Goal: Obtain resource: Download file/media

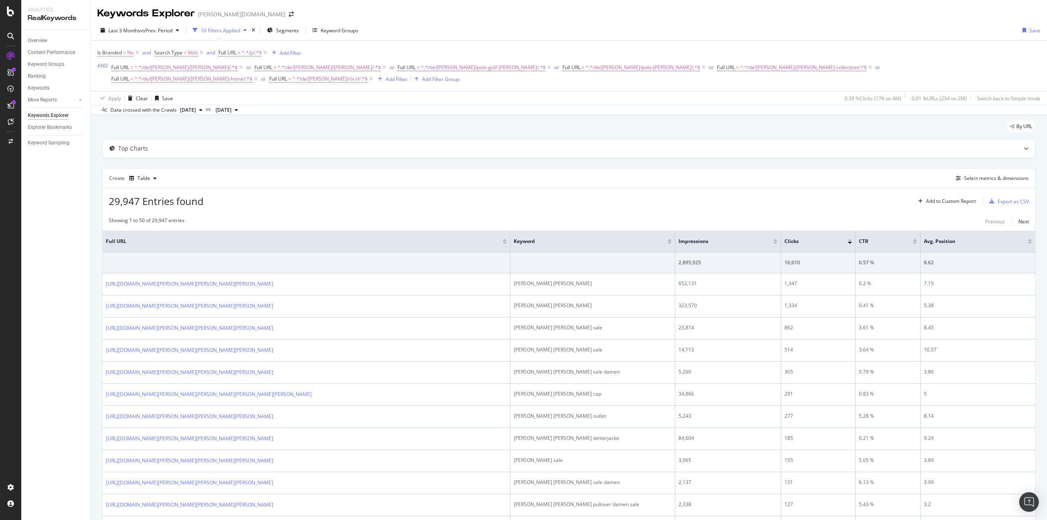
click at [62, 182] on div "Overview Content Performance Keyword Groups Ranking Keywords More Reports Count…" at bounding box center [55, 275] width 69 height 490
click at [82, 204] on div "Overview Content Performance Keyword Groups Ranking Keywords More Reports Count…" at bounding box center [55, 275] width 69 height 490
click at [79, 209] on div "Overview Content Performance Keyword Groups Ranking Keywords More Reports Count…" at bounding box center [55, 275] width 69 height 490
click at [59, 237] on div "Overview Content Performance Keyword Groups Ranking Keywords More Reports Count…" at bounding box center [55, 275] width 69 height 490
click at [45, 257] on div "Overview Content Performance Keyword Groups Ranking Keywords More Reports Count…" at bounding box center [55, 275] width 69 height 490
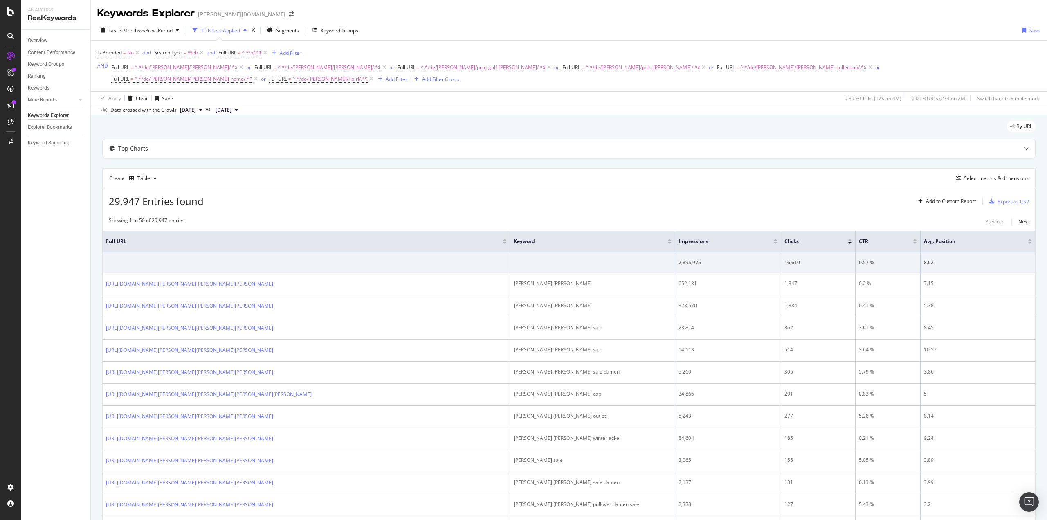
click at [53, 237] on div "Overview Content Performance Keyword Groups Ranking Keywords More Reports Count…" at bounding box center [55, 275] width 69 height 490
click at [40, 230] on div "Overview Content Performance Keyword Groups Ranking Keywords More Reports Count…" at bounding box center [55, 275] width 69 height 490
click at [308, 80] on div "Full URL = ^.*/de/[PERSON_NAME]/[PERSON_NAME]/.*$ or Full URL = ^.*/de/[PERSON_…" at bounding box center [575, 73] width 929 height 23
click at [189, 68] on span "^.*/de/[PERSON_NAME]/[PERSON_NAME]/.*$" at bounding box center [186, 67] width 103 height 11
click at [178, 97] on input "/de/[PERSON_NAME]/[PERSON_NAME]/" at bounding box center [156, 101] width 77 height 13
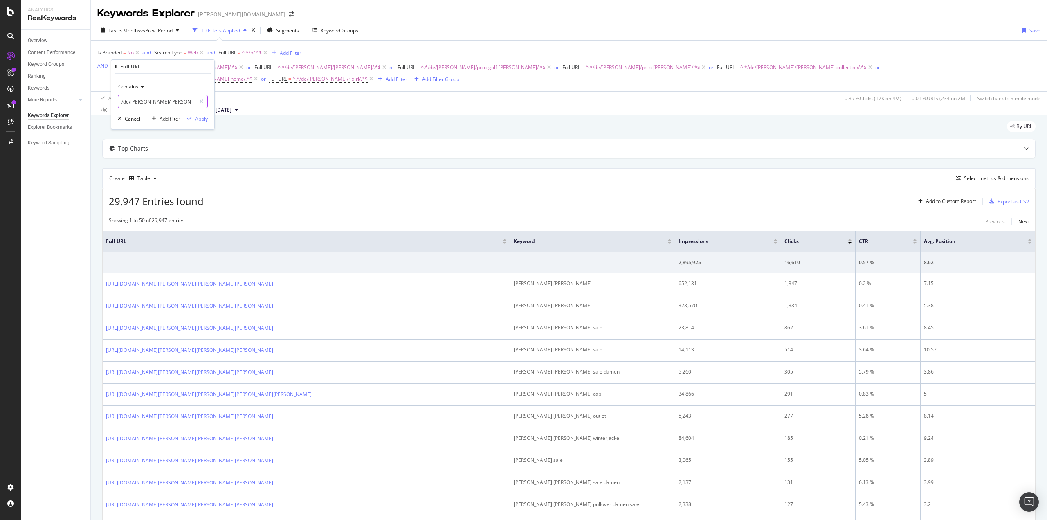
paste input "de/[PERSON_NAME]/polo-[PERSON_NAME]-big-tall"
type input "de/[PERSON_NAME]/polo-[PERSON_NAME]-big-tall/"
click at [198, 121] on div "Apply" at bounding box center [201, 118] width 13 height 7
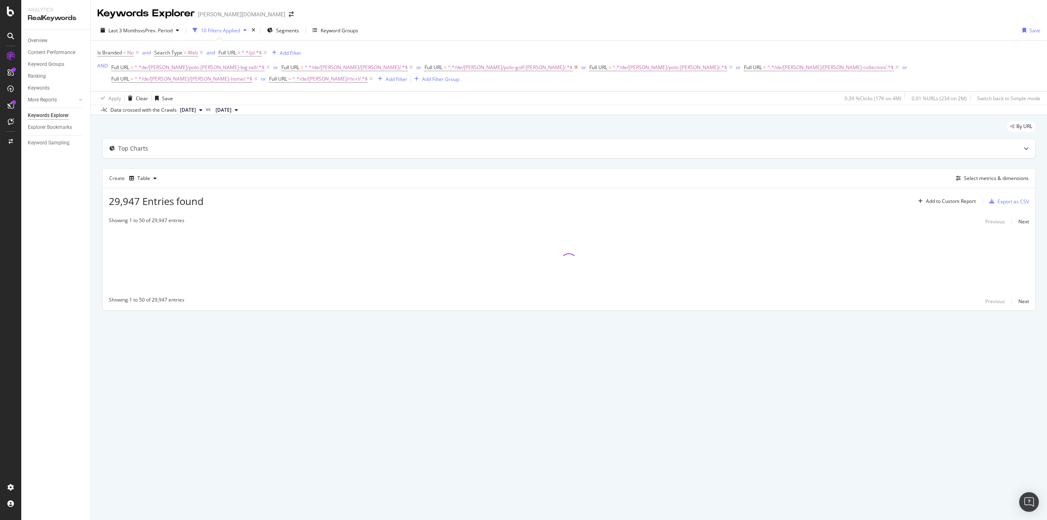
click at [573, 66] on icon at bounding box center [576, 67] width 7 height 8
click at [1002, 67] on icon at bounding box center [1005, 67] width 7 height 8
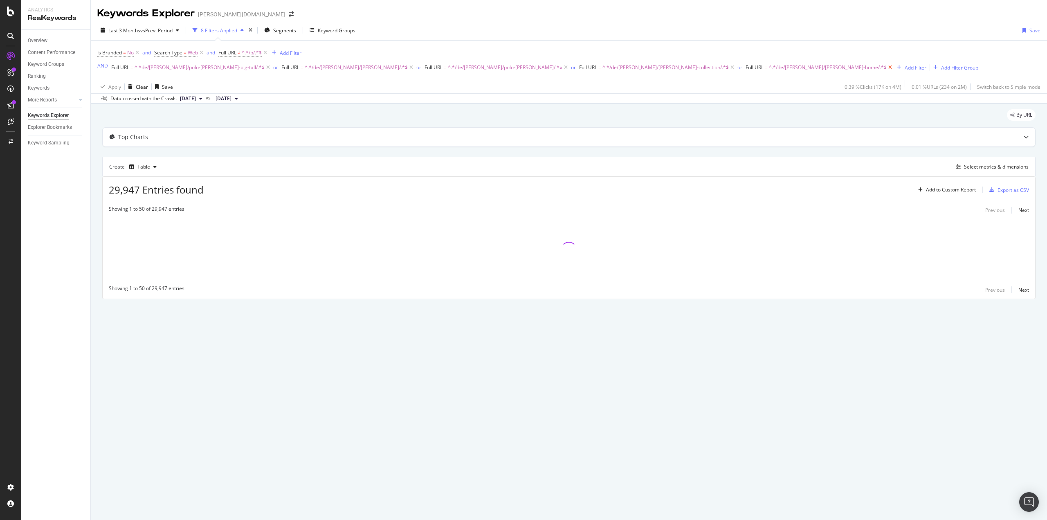
click at [887, 66] on icon at bounding box center [890, 67] width 7 height 8
click at [729, 66] on icon at bounding box center [732, 67] width 7 height 8
click at [562, 67] on icon at bounding box center [565, 67] width 7 height 8
click at [308, 65] on span "^.*/de/[PERSON_NAME]/[PERSON_NAME]/.*$" at bounding box center [356, 67] width 103 height 11
click at [306, 106] on input "/de/[PERSON_NAME]/[PERSON_NAME]/" at bounding box center [297, 101] width 77 height 13
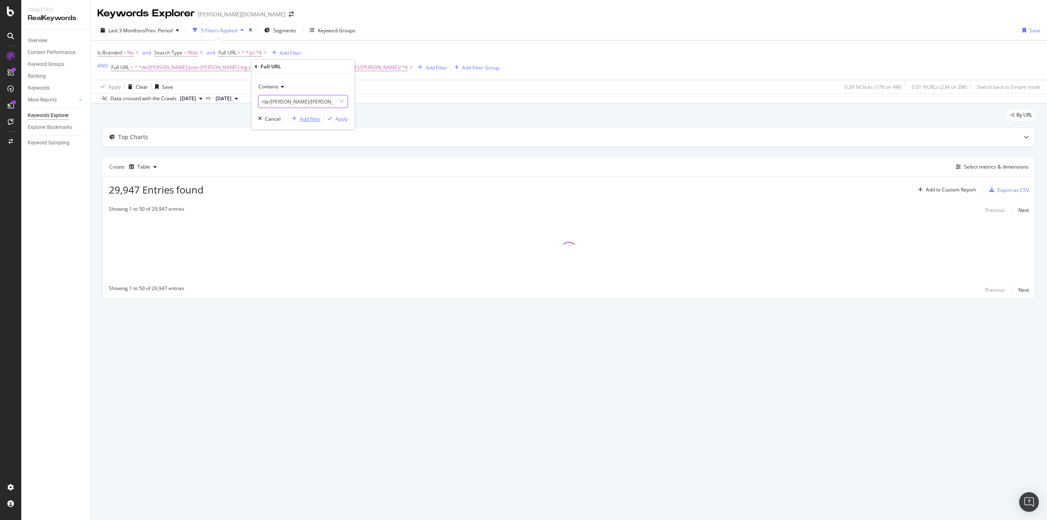
paste input "de/[PERSON_NAME]/[PERSON_NAME]-purple-label"
type input "de/[PERSON_NAME]/[PERSON_NAME]-purple-label/"
click at [341, 123] on div "Contains de/[PERSON_NAME]/[PERSON_NAME]-purple-label/ Cancel Add filter Apply" at bounding box center [303, 102] width 103 height 56
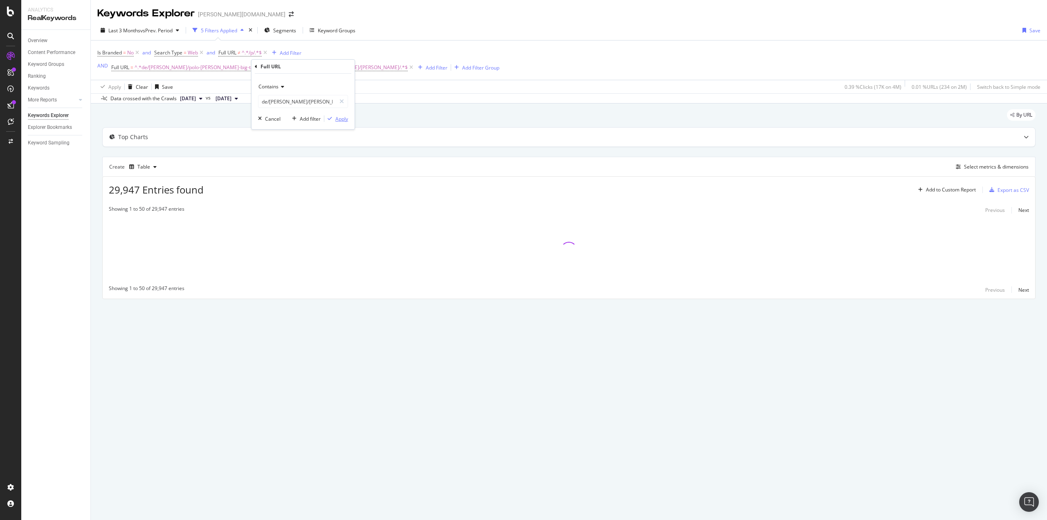
click at [340, 119] on div "Apply" at bounding box center [341, 118] width 13 height 7
click at [53, 193] on div "Overview Content Performance Keyword Groups Ranking Keywords More Reports Count…" at bounding box center [55, 275] width 69 height 490
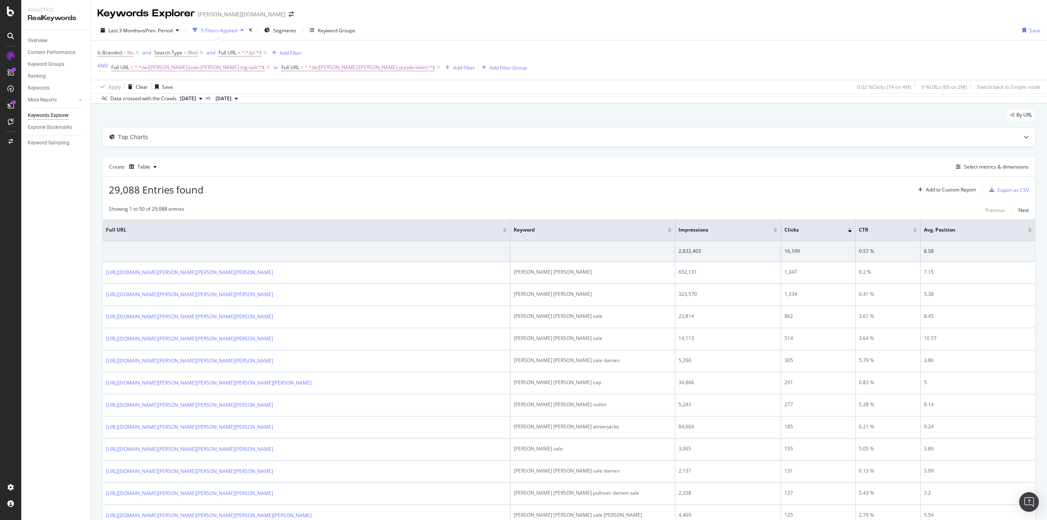
click at [43, 232] on div "Overview Content Performance Keyword Groups Ranking Keywords More Reports Count…" at bounding box center [55, 275] width 69 height 490
click at [218, 66] on span "^.*de/[PERSON_NAME]/polo-[PERSON_NAME]-big-tall/.*$" at bounding box center [200, 67] width 130 height 11
click at [196, 117] on div "Apply" at bounding box center [201, 118] width 13 height 7
click at [281, 52] on div "Add Filter" at bounding box center [291, 52] width 22 height 7
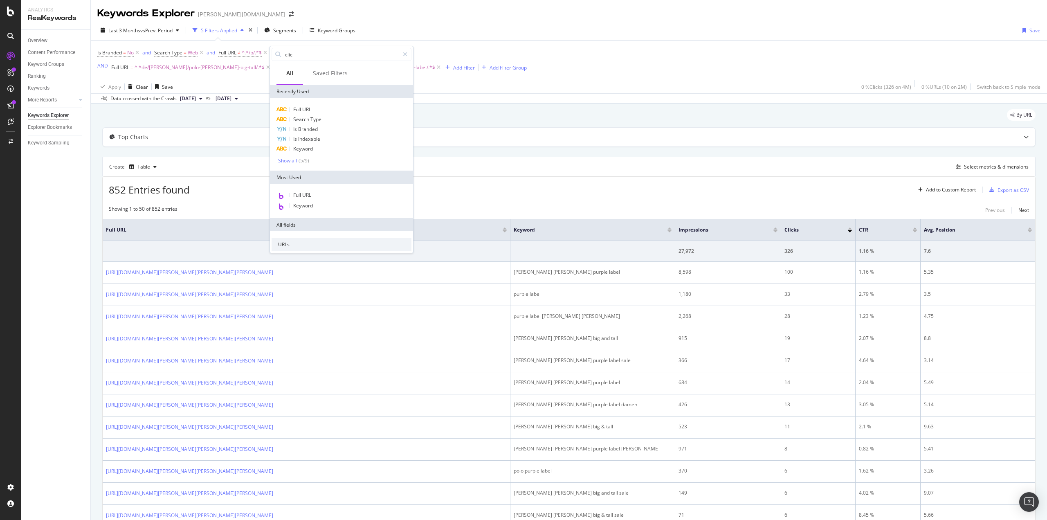
type input "click"
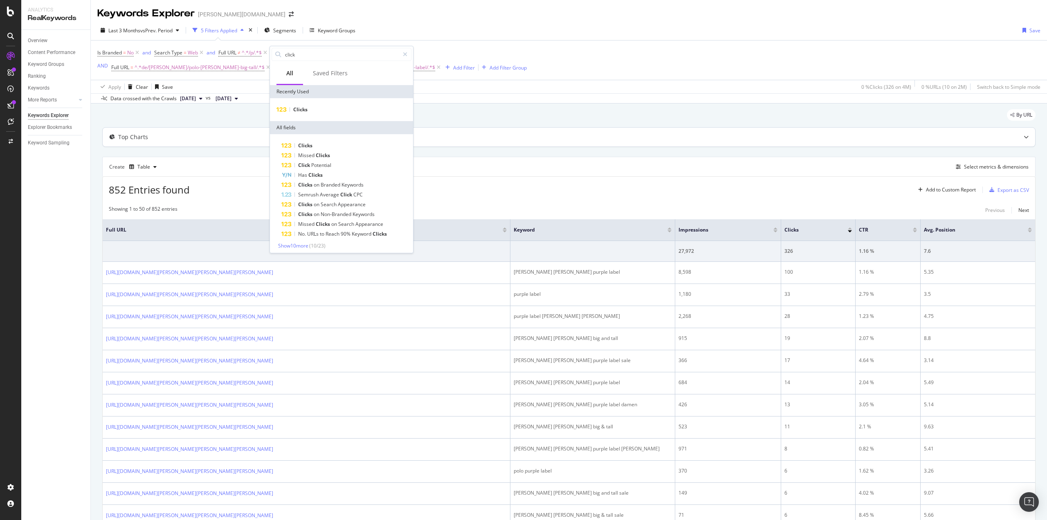
click at [613, 141] on div "Top Charts" at bounding box center [553, 137] width 900 height 8
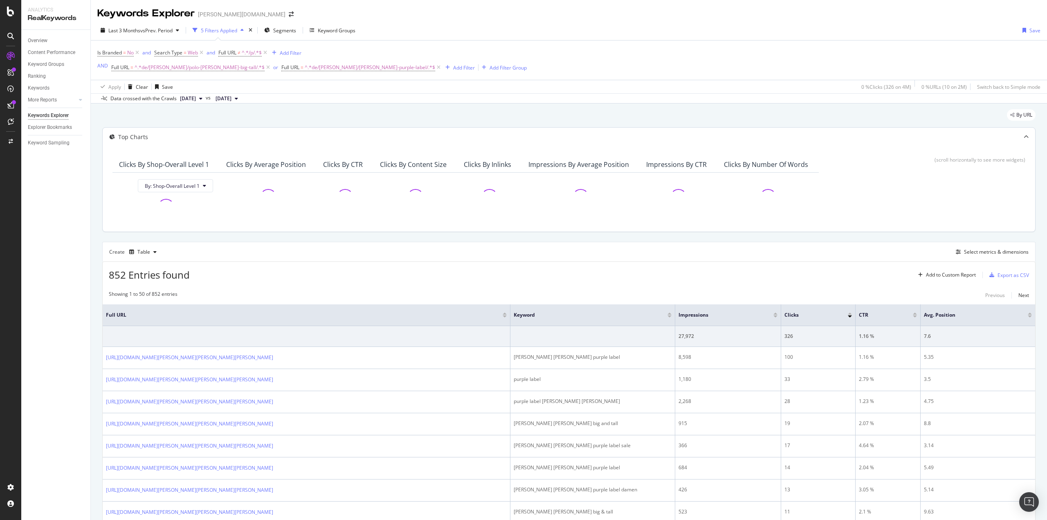
click at [590, 139] on div "Top Charts" at bounding box center [553, 137] width 900 height 8
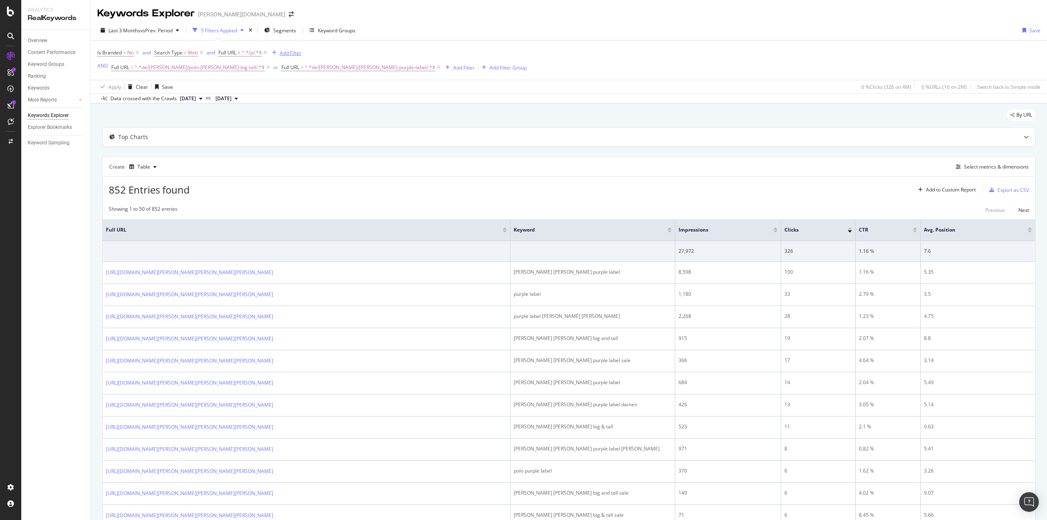
click at [289, 52] on div "Add Filter" at bounding box center [291, 52] width 22 height 7
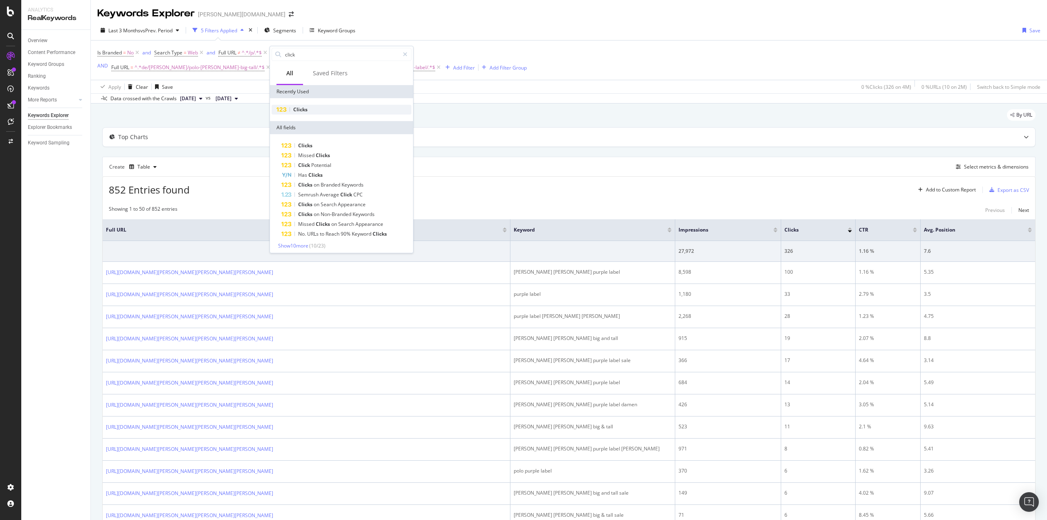
click at [305, 106] on div "Clicks" at bounding box center [342, 110] width 140 height 10
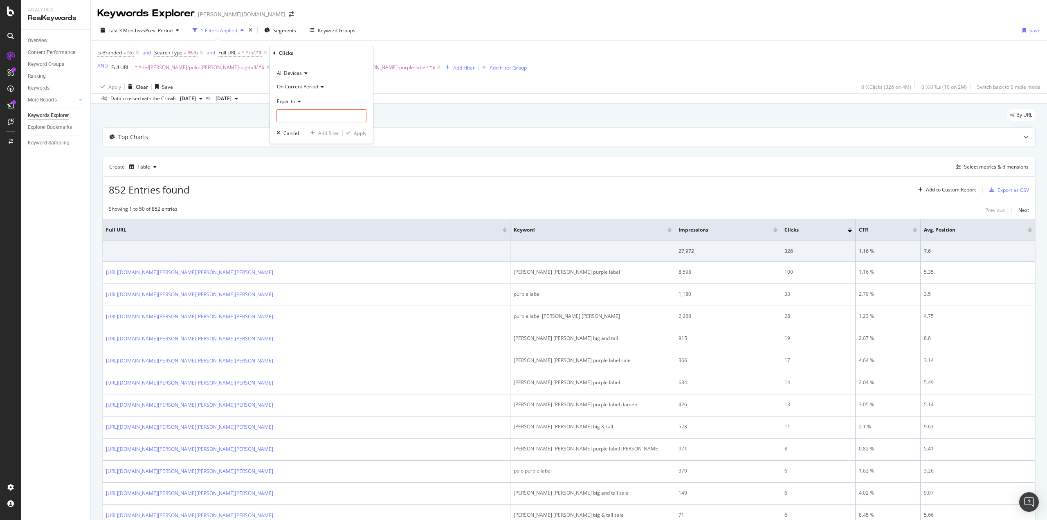
click at [294, 97] on div "Equal to" at bounding box center [321, 100] width 90 height 13
click at [301, 159] on span "Greater than" at bounding box center [295, 160] width 29 height 7
click at [292, 117] on input "number" at bounding box center [321, 115] width 90 height 13
type input "0"
click at [362, 135] on div "Apply" at bounding box center [360, 133] width 13 height 7
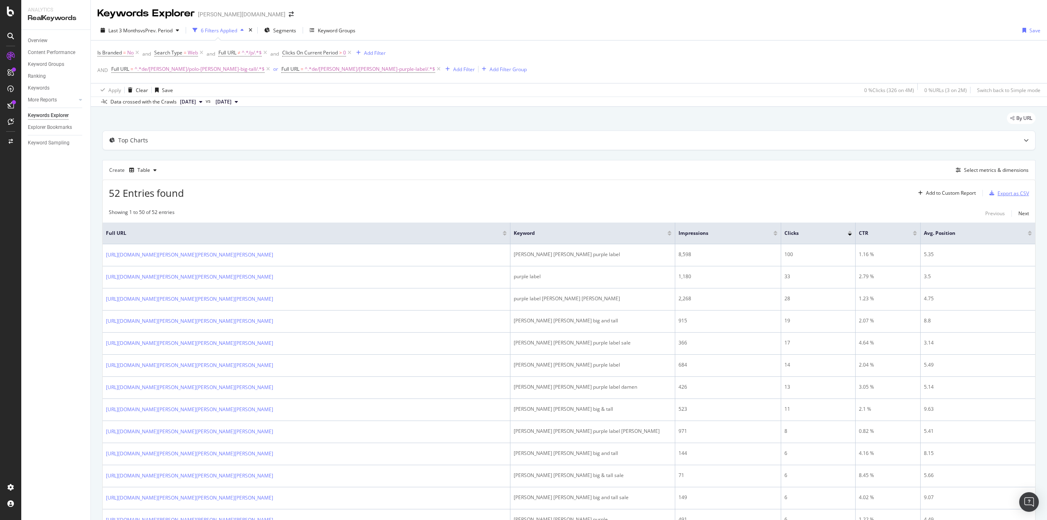
click at [1006, 191] on div "Export as CSV" at bounding box center [1013, 193] width 31 height 7
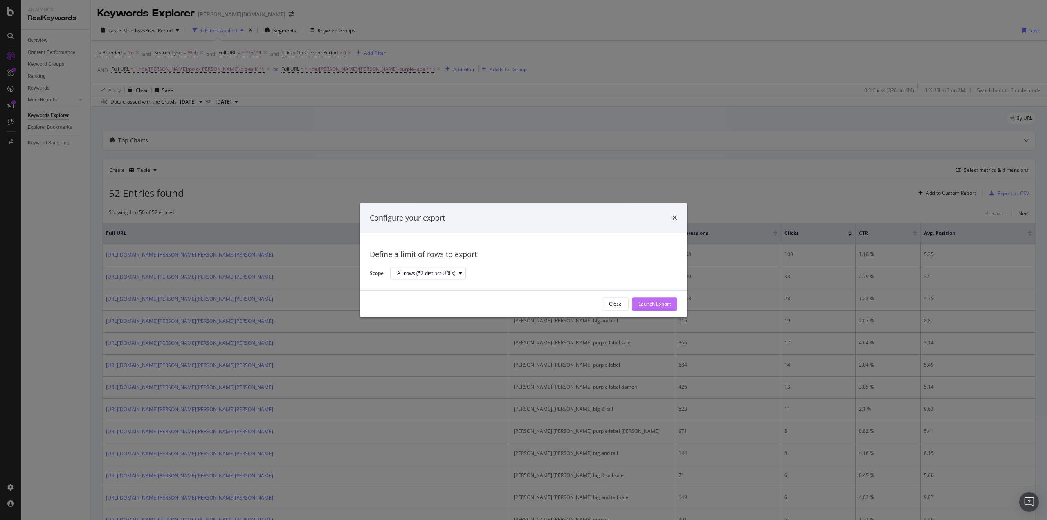
click at [646, 302] on div "Launch Export" at bounding box center [654, 304] width 32 height 7
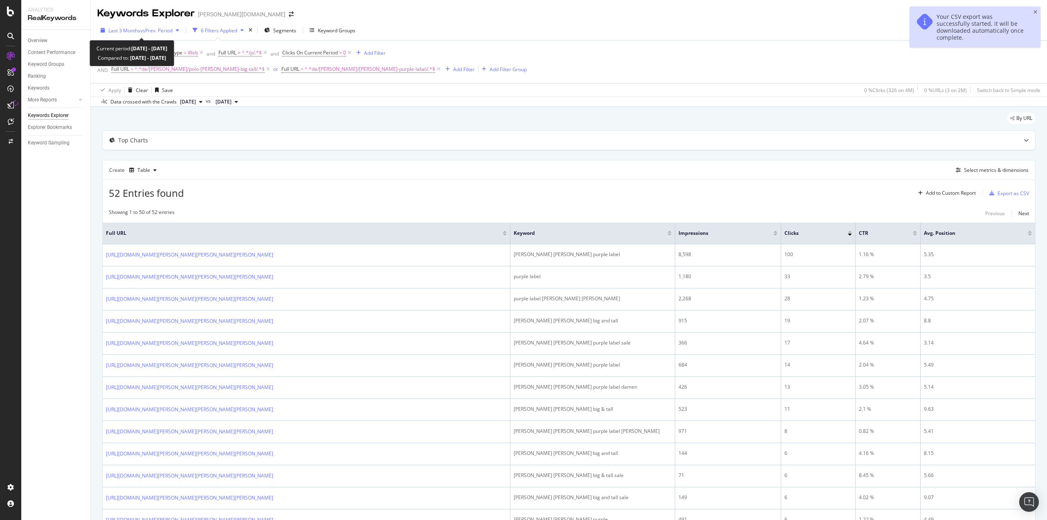
click at [140, 31] on span "vs Prev. Period" at bounding box center [156, 30] width 32 height 7
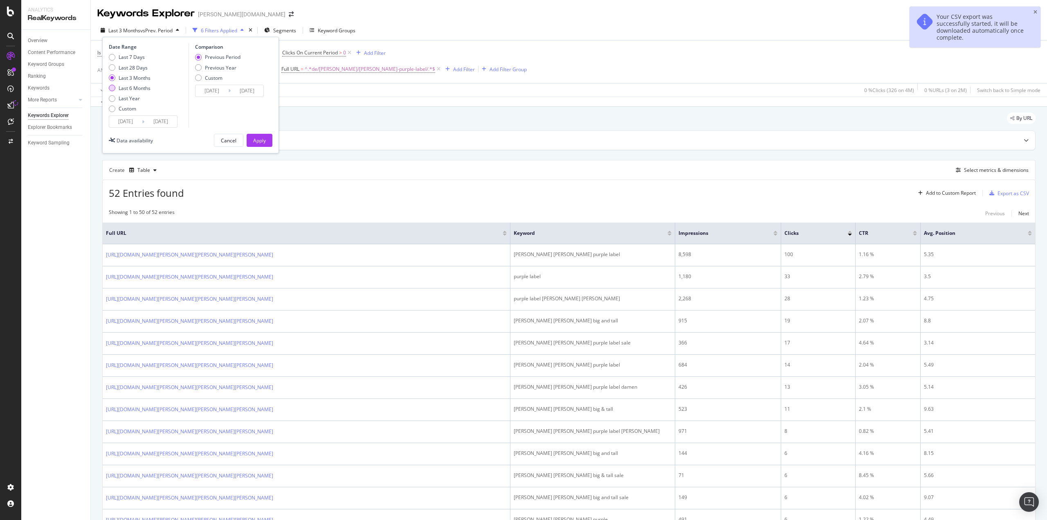
click at [122, 90] on div "Last 6 Months" at bounding box center [135, 88] width 32 height 7
type input "[DATE]"
click at [260, 144] on div "Apply" at bounding box center [259, 140] width 13 height 7
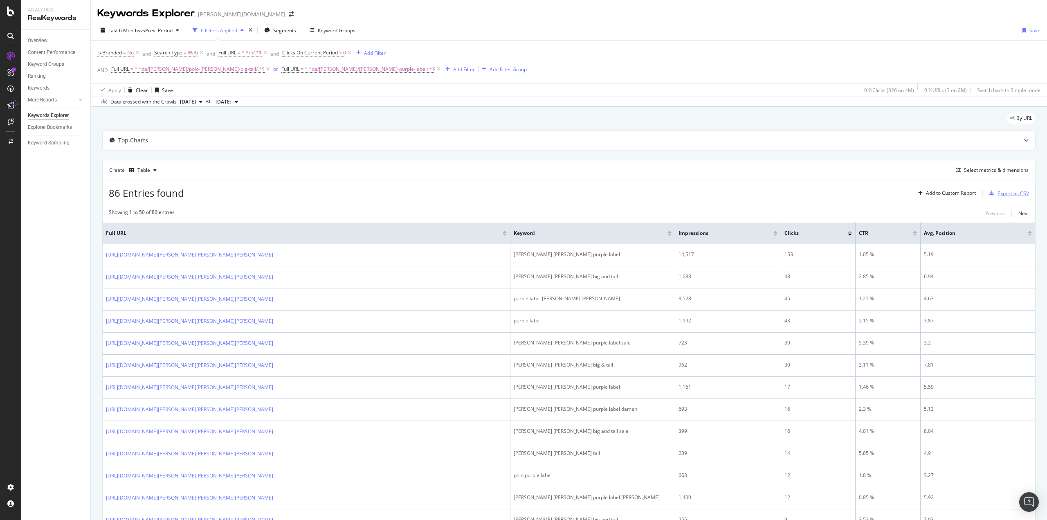
click at [998, 192] on div "Export as CSV" at bounding box center [1013, 193] width 31 height 7
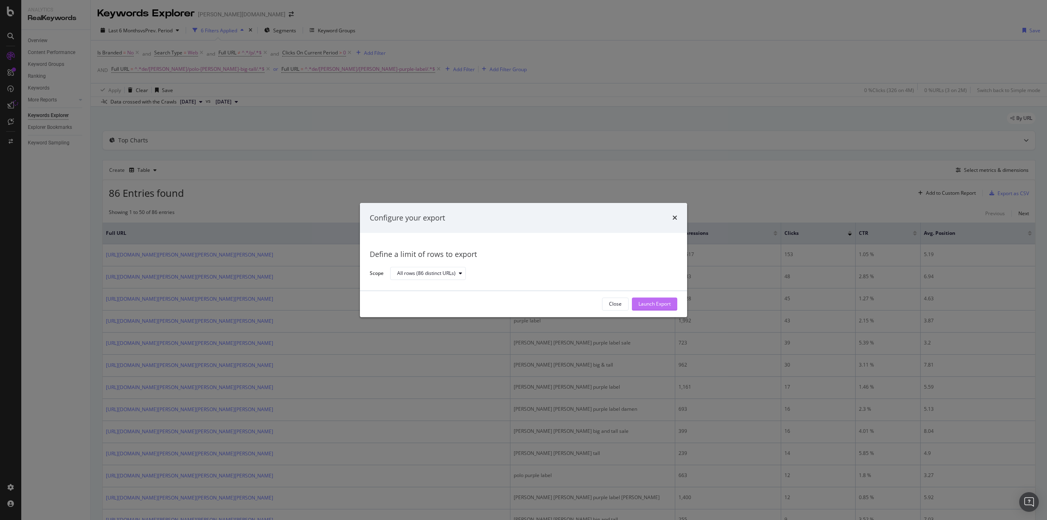
click at [663, 305] on div "Launch Export" at bounding box center [654, 304] width 32 height 7
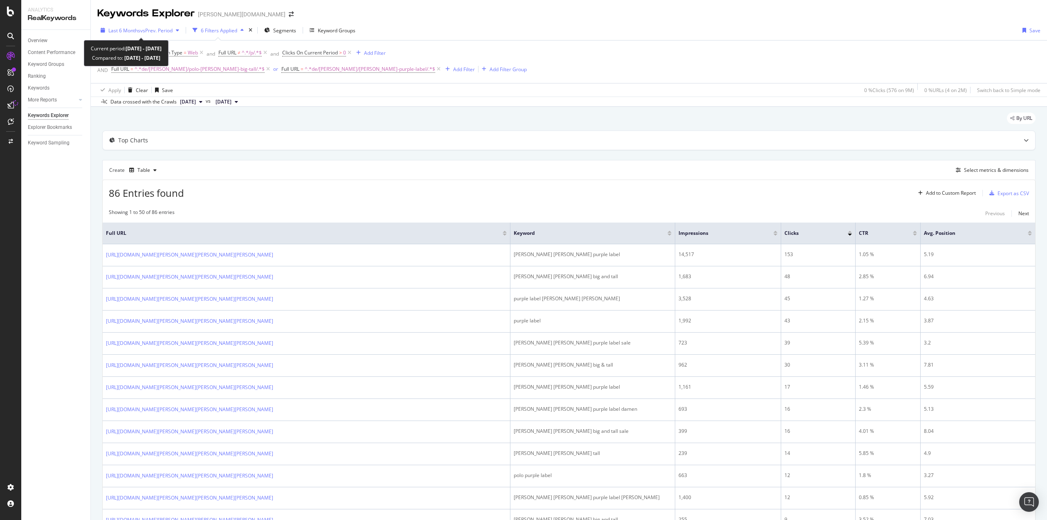
click at [152, 33] on span "vs Prev. Period" at bounding box center [156, 30] width 32 height 7
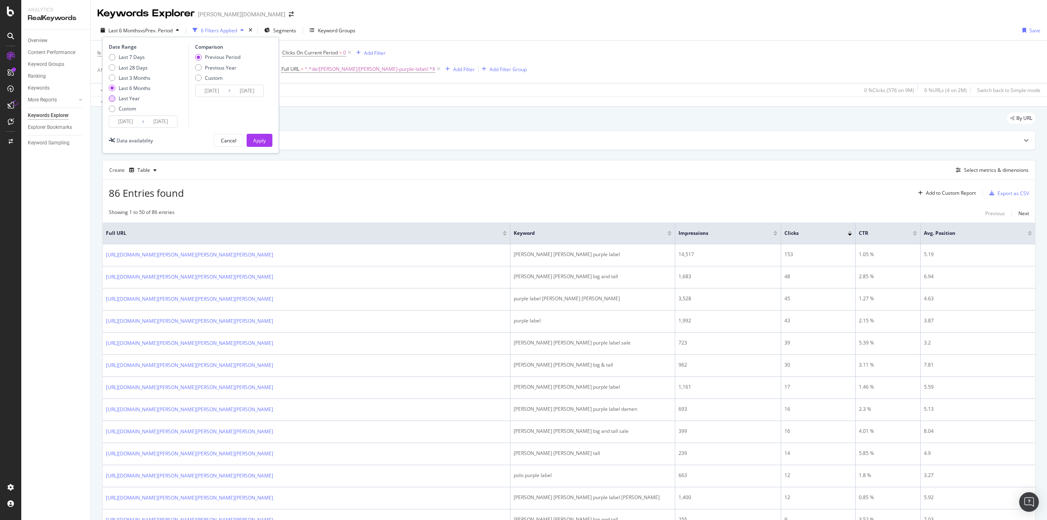
click at [121, 99] on div "Last Year" at bounding box center [129, 98] width 21 height 7
type input "[DATE]"
click at [256, 142] on div "Apply" at bounding box center [259, 140] width 13 height 7
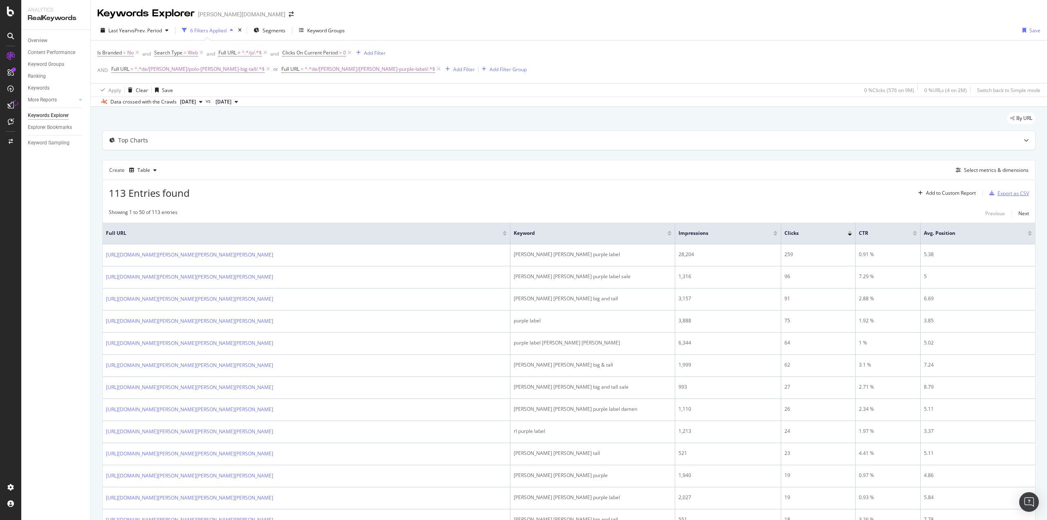
click at [1008, 190] on div "Export as CSV" at bounding box center [1013, 193] width 31 height 7
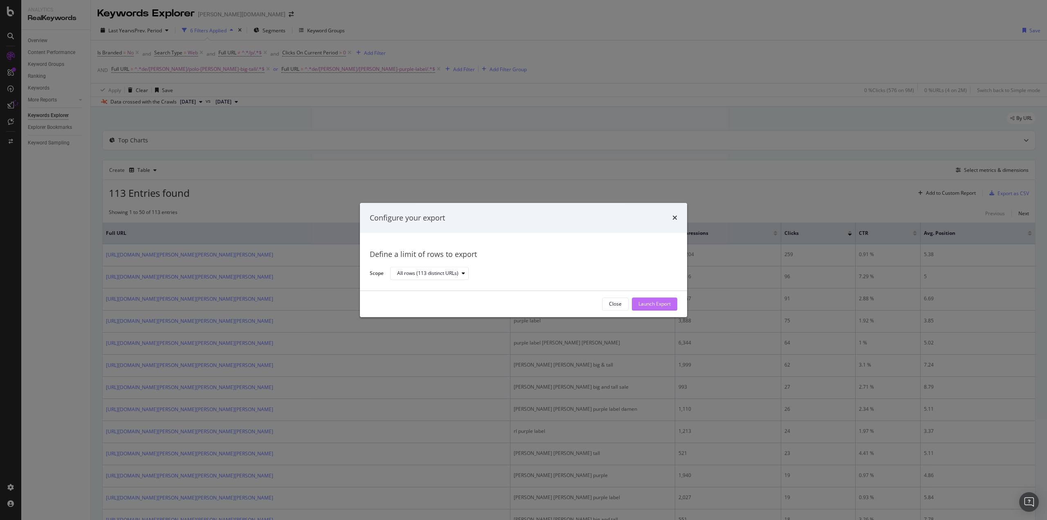
click at [664, 304] on div "Launch Export" at bounding box center [654, 304] width 32 height 7
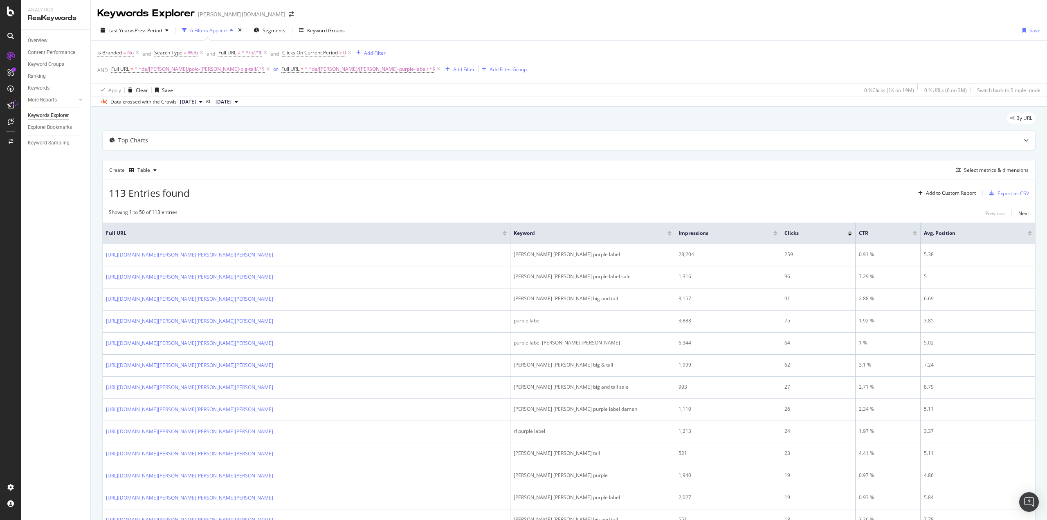
click at [809, 60] on div "Is Branded = No and Search Type = Web and Full URL ≠ ^.*/p/.*$ and Clicks On Cu…" at bounding box center [568, 61] width 943 height 43
click at [998, 190] on div "Export as CSV" at bounding box center [1013, 193] width 31 height 7
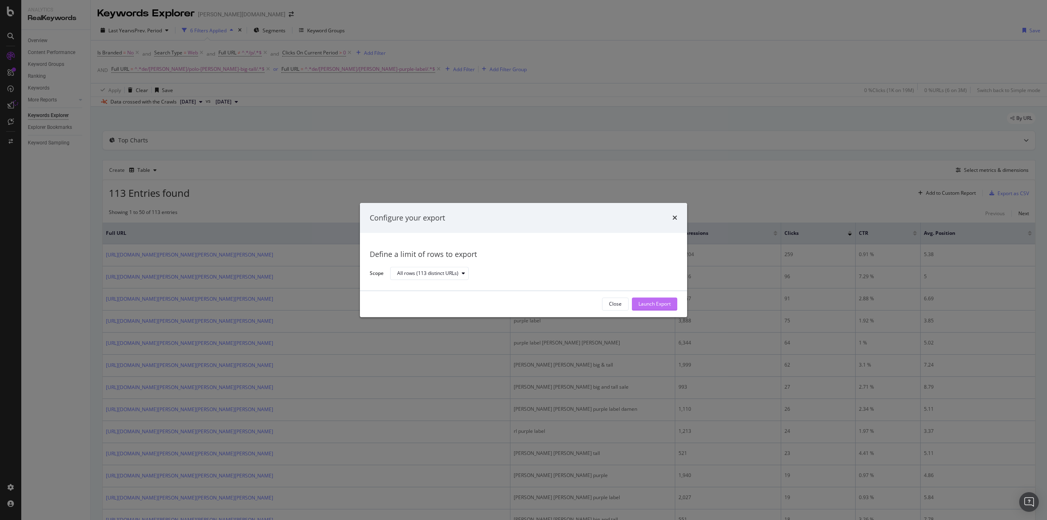
click at [652, 305] on div "Launch Export" at bounding box center [654, 304] width 32 height 7
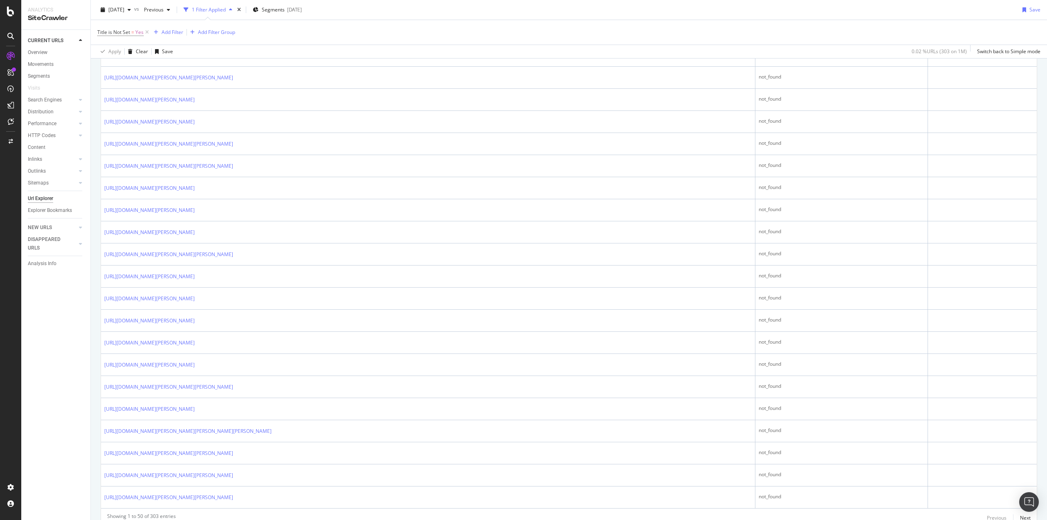
scroll to position [953, 0]
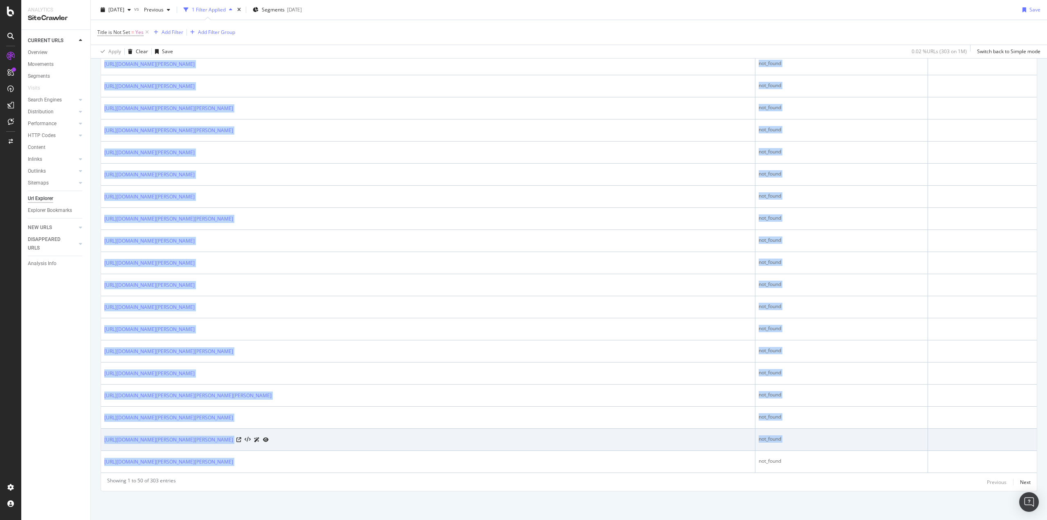
drag, startPoint x: 427, startPoint y: 463, endPoint x: 1024, endPoint y: 436, distance: 597.4
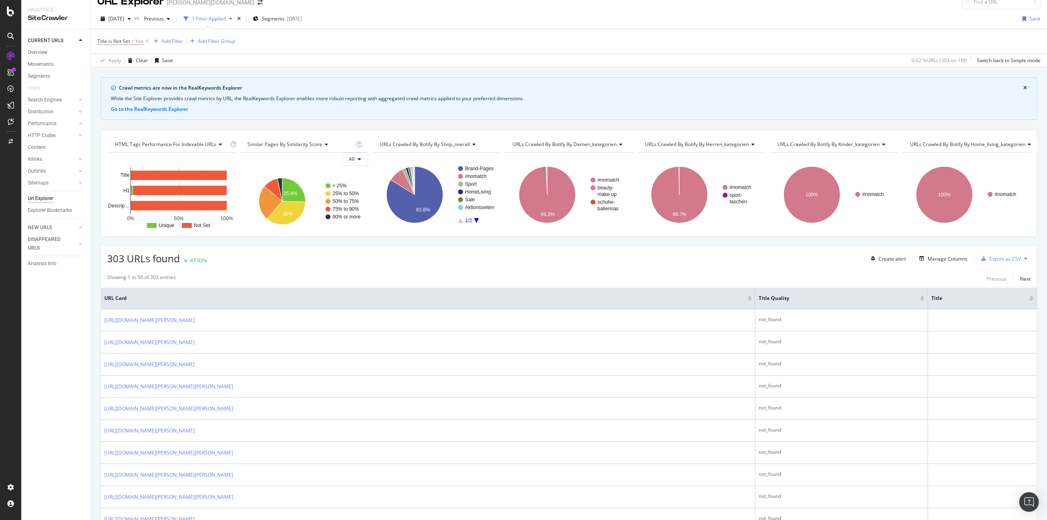
scroll to position [0, 0]
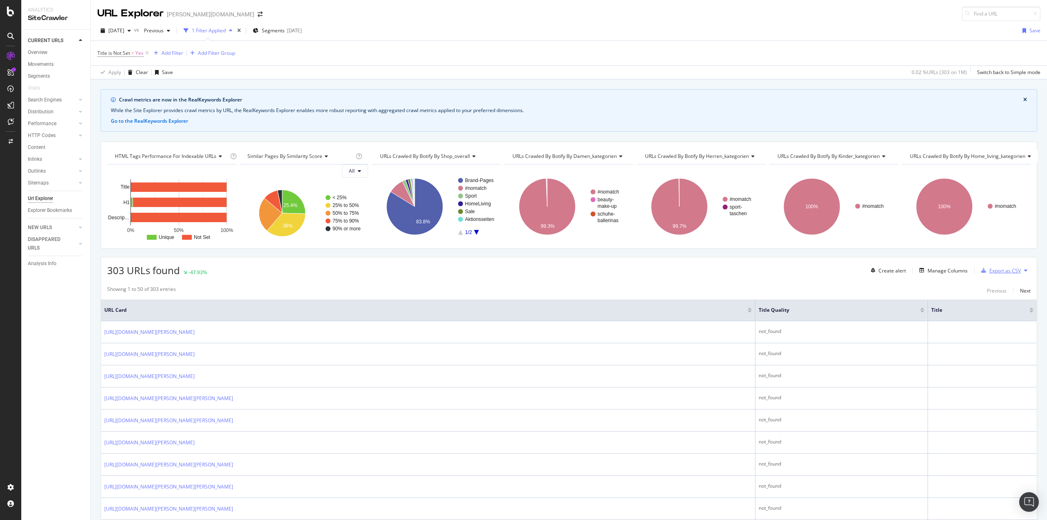
click at [993, 272] on div "Export as CSV" at bounding box center [1004, 270] width 31 height 7
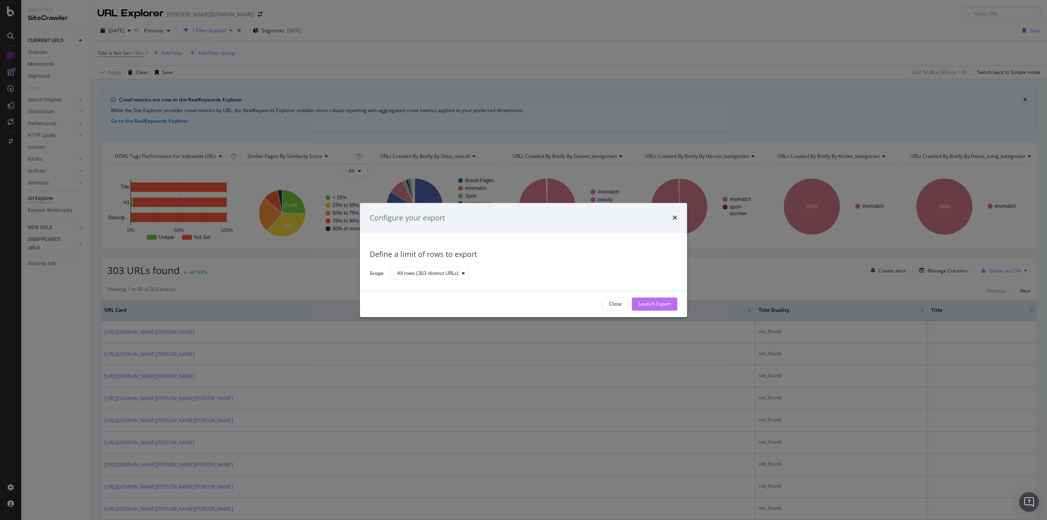
click at [655, 304] on div "Launch Export" at bounding box center [654, 304] width 32 height 7
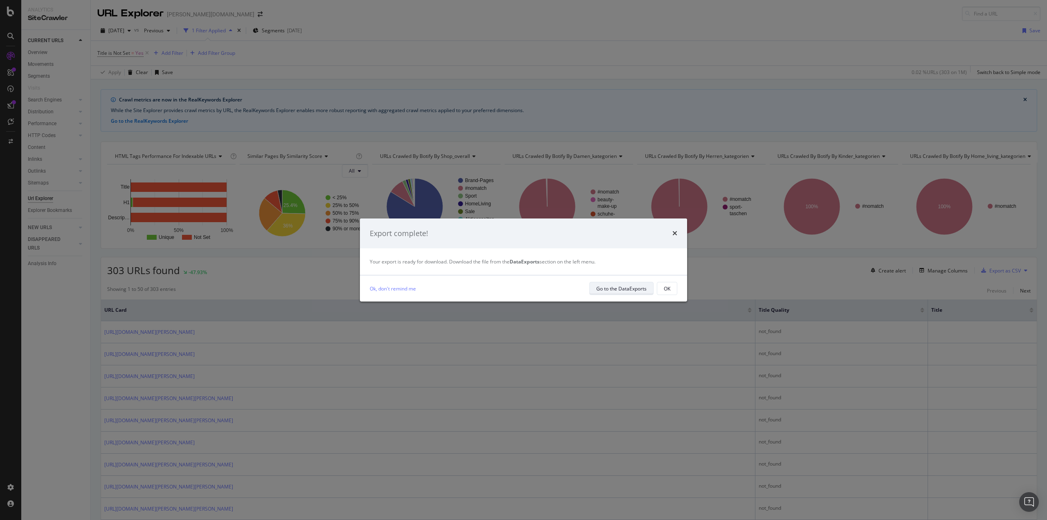
click at [640, 289] on div "Go to the DataExports" at bounding box center [621, 288] width 50 height 7
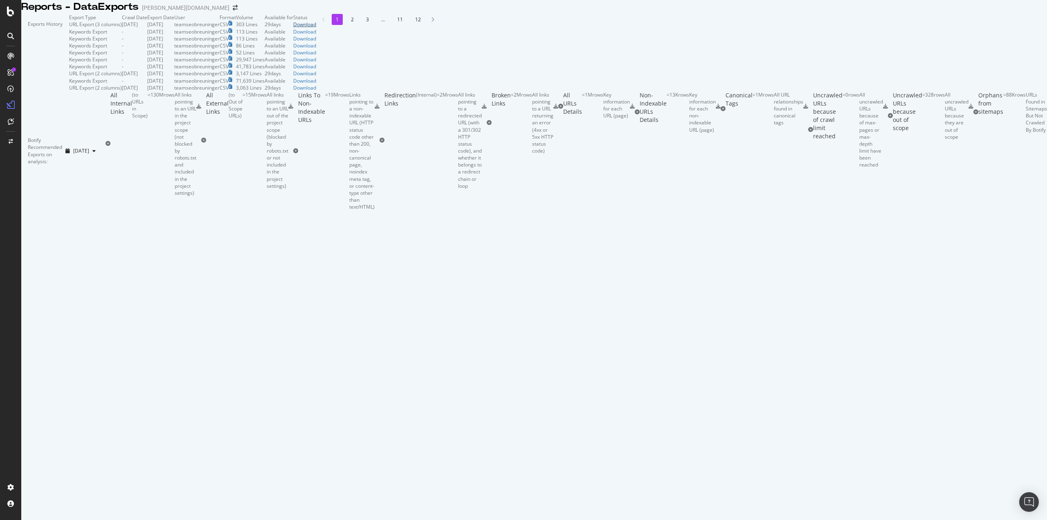
click at [316, 28] on div "Download" at bounding box center [304, 24] width 23 height 7
